Goal: Find specific page/section: Find specific page/section

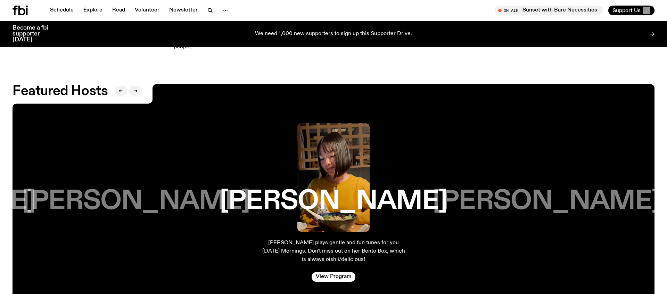
scroll to position [1431, 0]
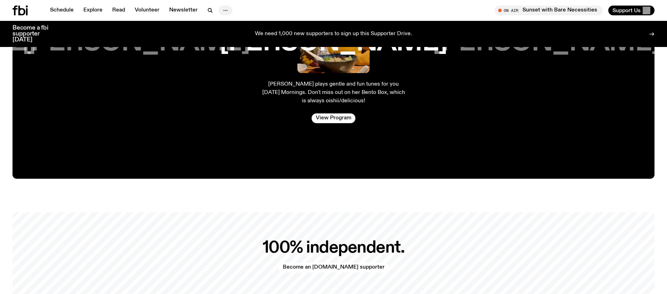
click at [221, 8] on icon "button" at bounding box center [225, 10] width 8 height 8
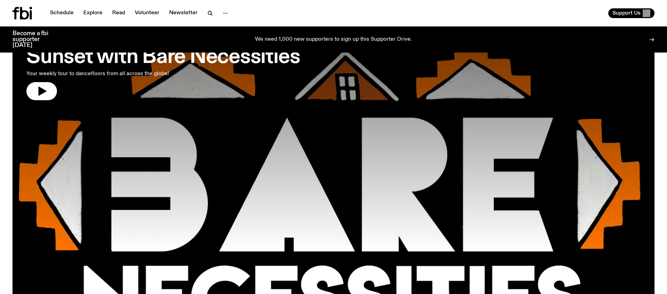
scroll to position [0, 0]
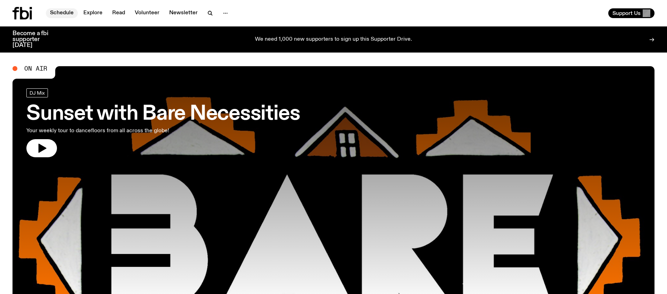
click at [71, 10] on link "Schedule" at bounding box center [62, 13] width 32 height 10
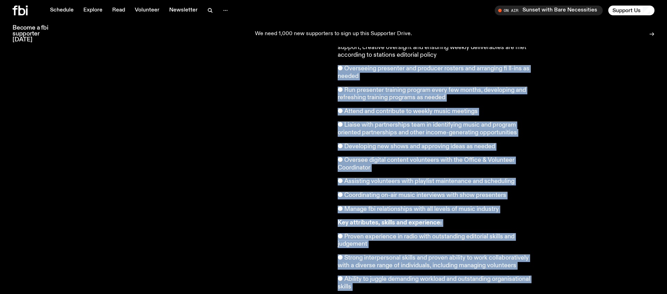
scroll to position [200, 0]
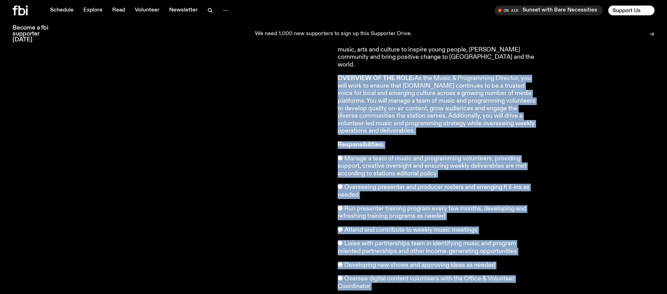
drag, startPoint x: 387, startPoint y: 240, endPoint x: 334, endPoint y: 72, distance: 176.6
click at [334, 70] on div "Apply Now! We're looking for our next Music & Programming Director, to ensure t…" at bounding box center [333, 233] width 667 height 688
copy article "LOREMIPS DO SIT AMET: Co adi Elits & Doeiusmodte Incididu, utl etdo magn al eni…"
